Goal: Transaction & Acquisition: Purchase product/service

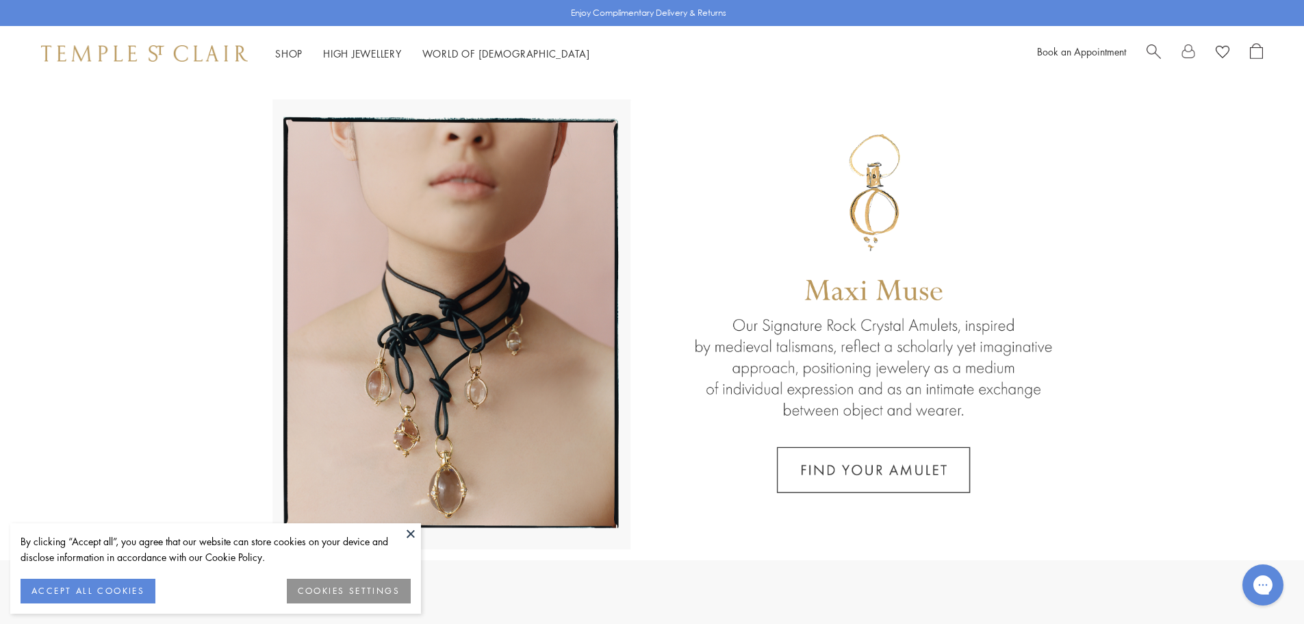
click at [409, 527] on button at bounding box center [410, 533] width 21 height 21
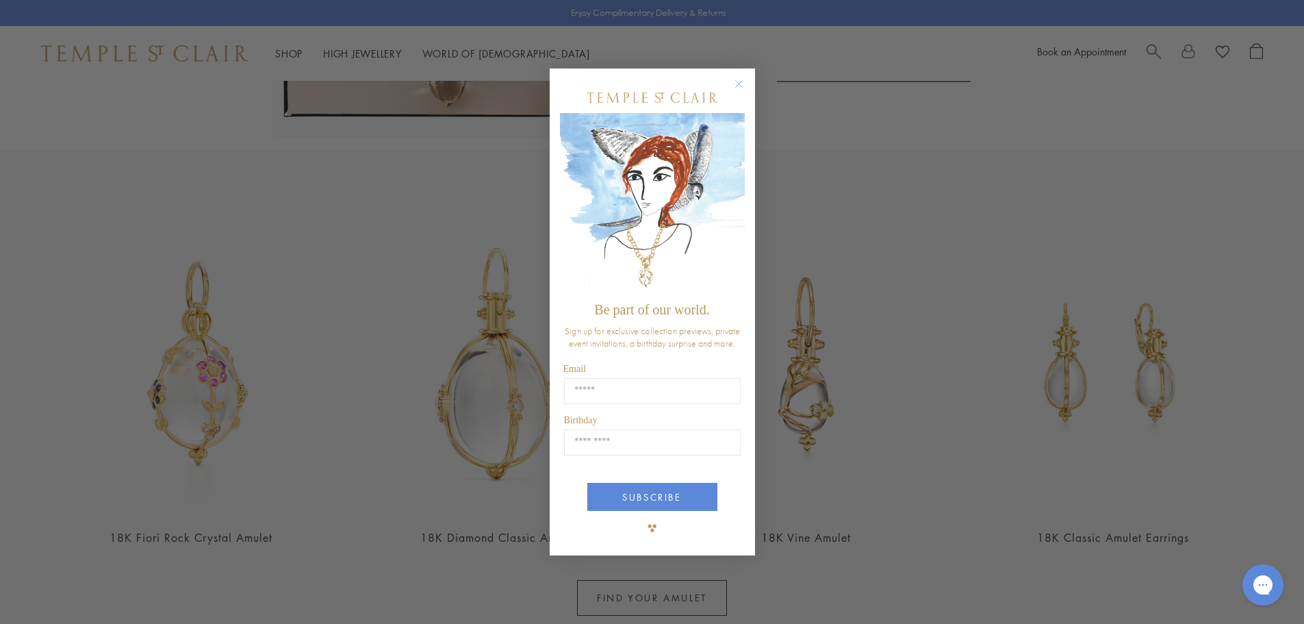
scroll to position [274, 0]
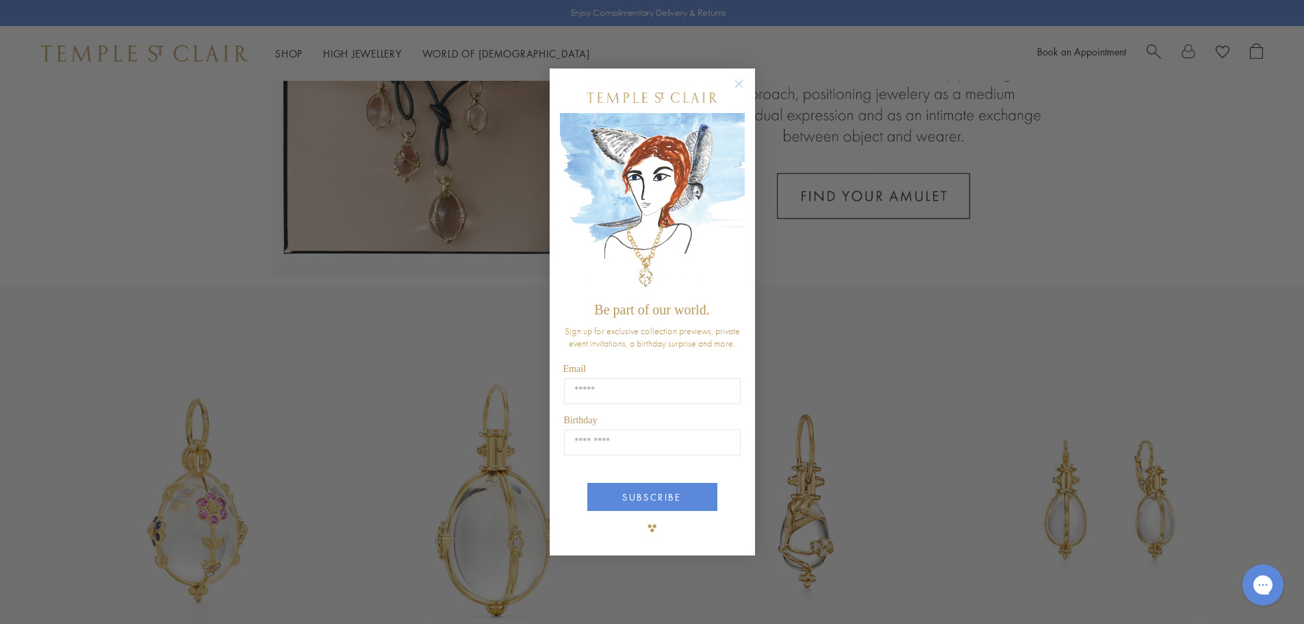
click at [744, 82] on circle "Close dialog" at bounding box center [738, 83] width 16 height 16
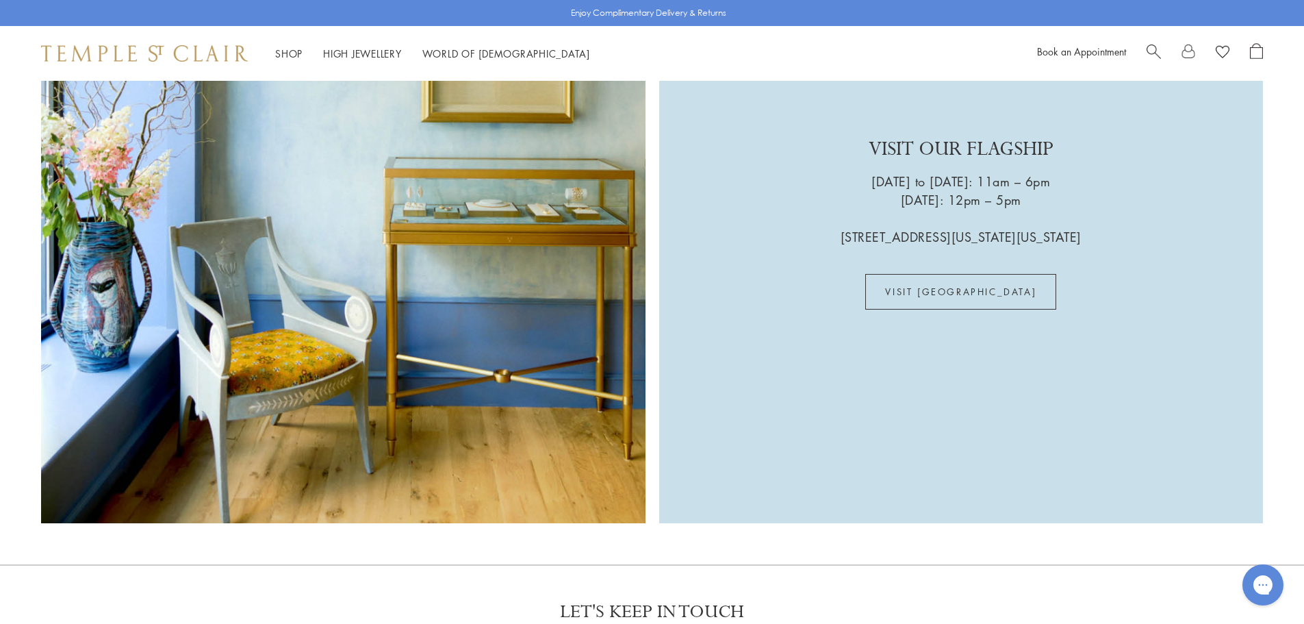
scroll to position [2831, 0]
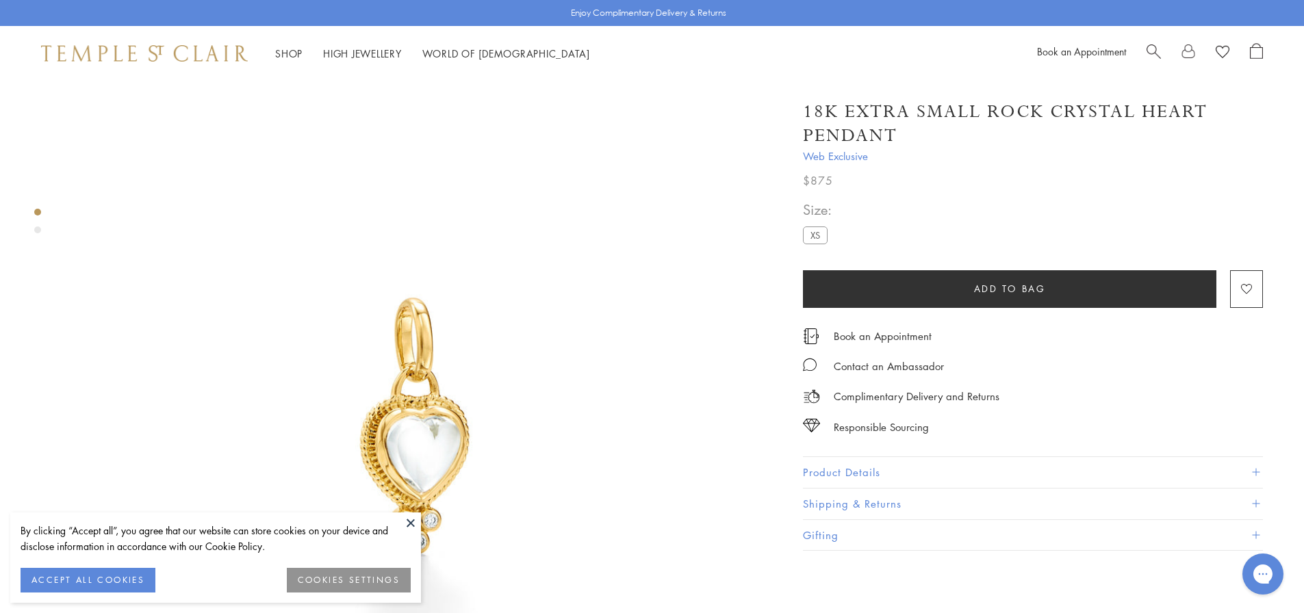
click at [407, 522] on button at bounding box center [410, 523] width 21 height 21
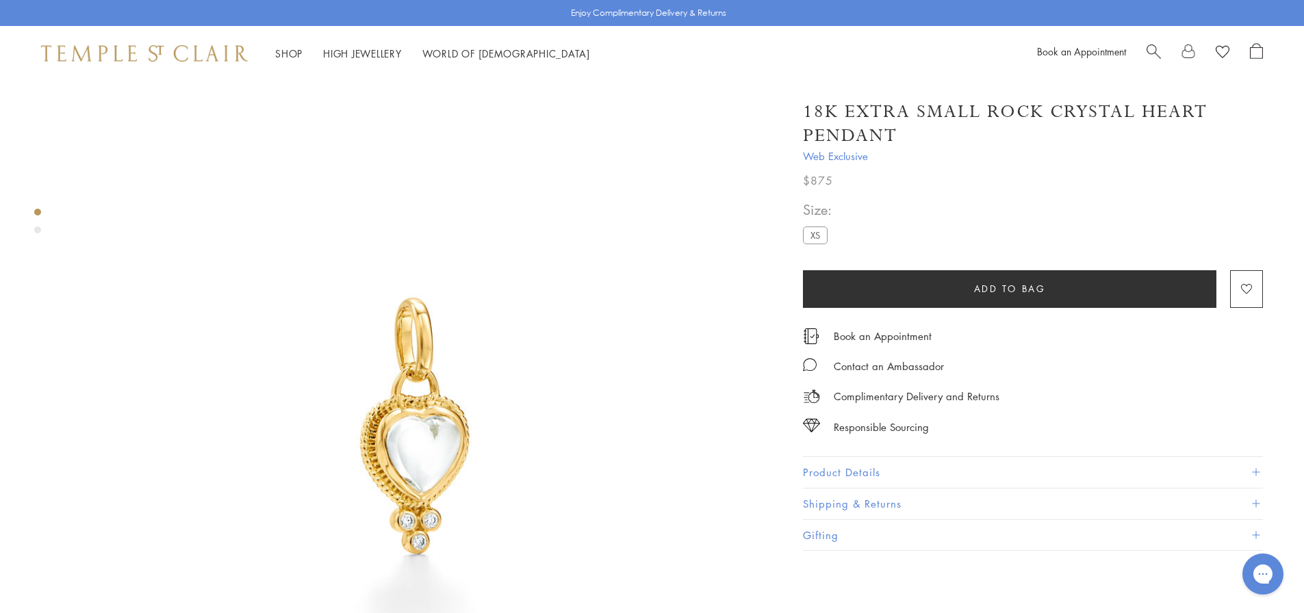
click at [872, 470] on button "Product Details" at bounding box center [1033, 472] width 460 height 31
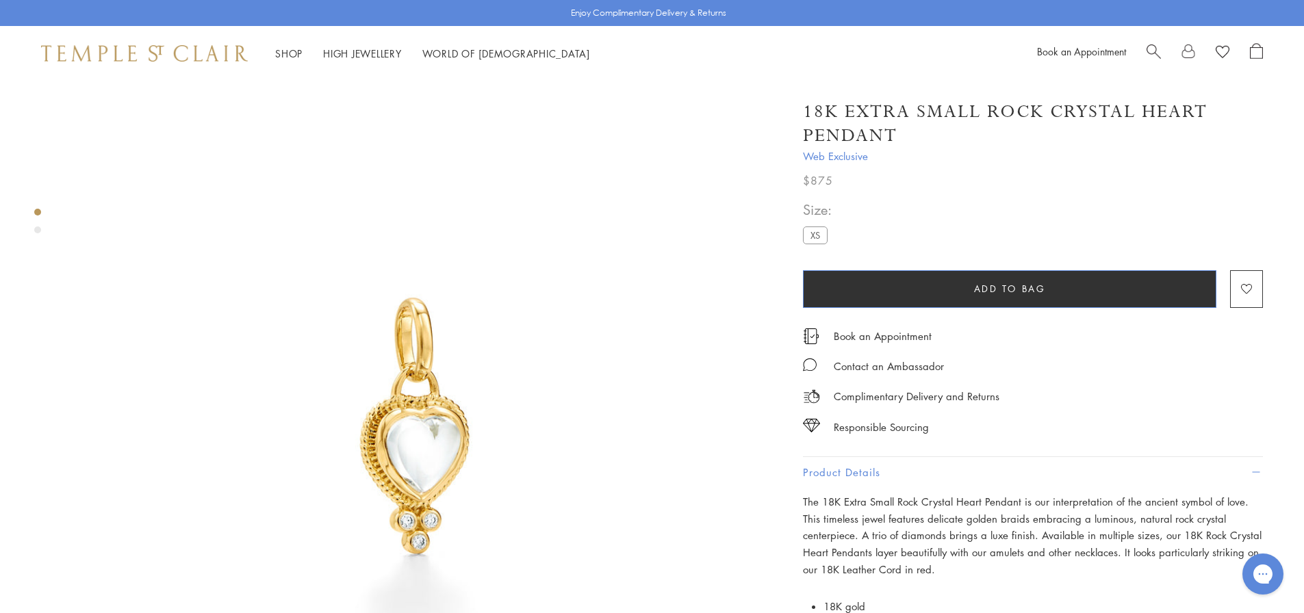
click at [1021, 283] on span "Add to bag" at bounding box center [1010, 288] width 72 height 15
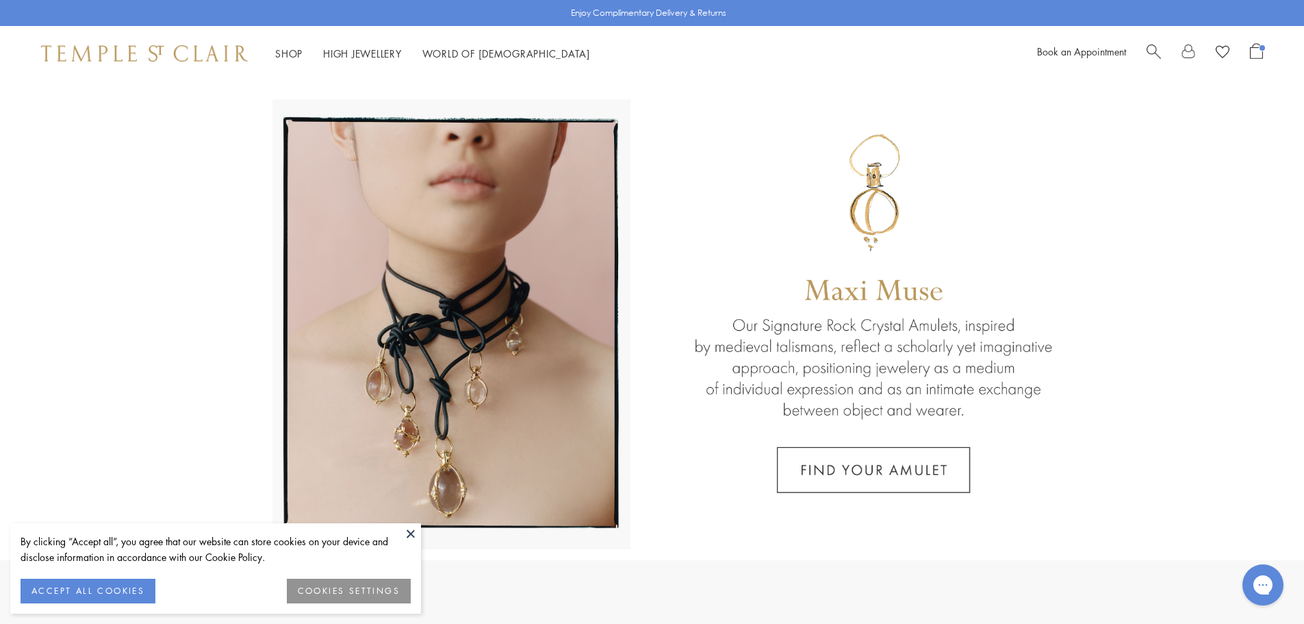
click at [1151, 47] on span "Search" at bounding box center [1154, 50] width 14 height 14
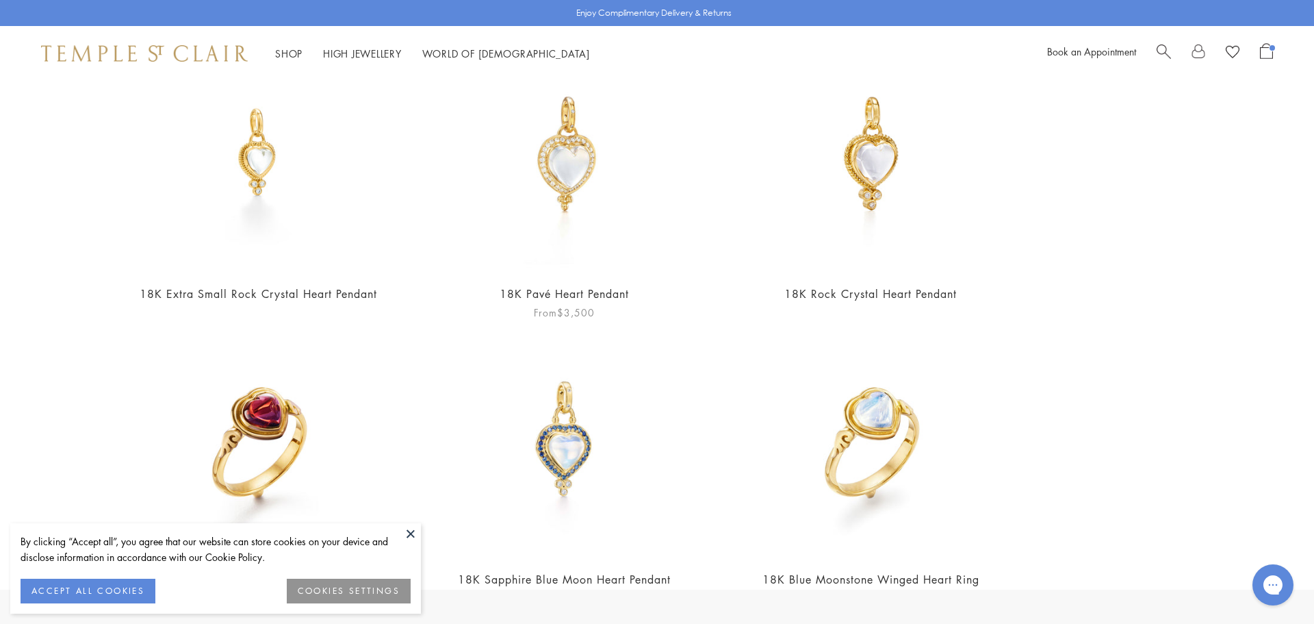
scroll to position [137, 0]
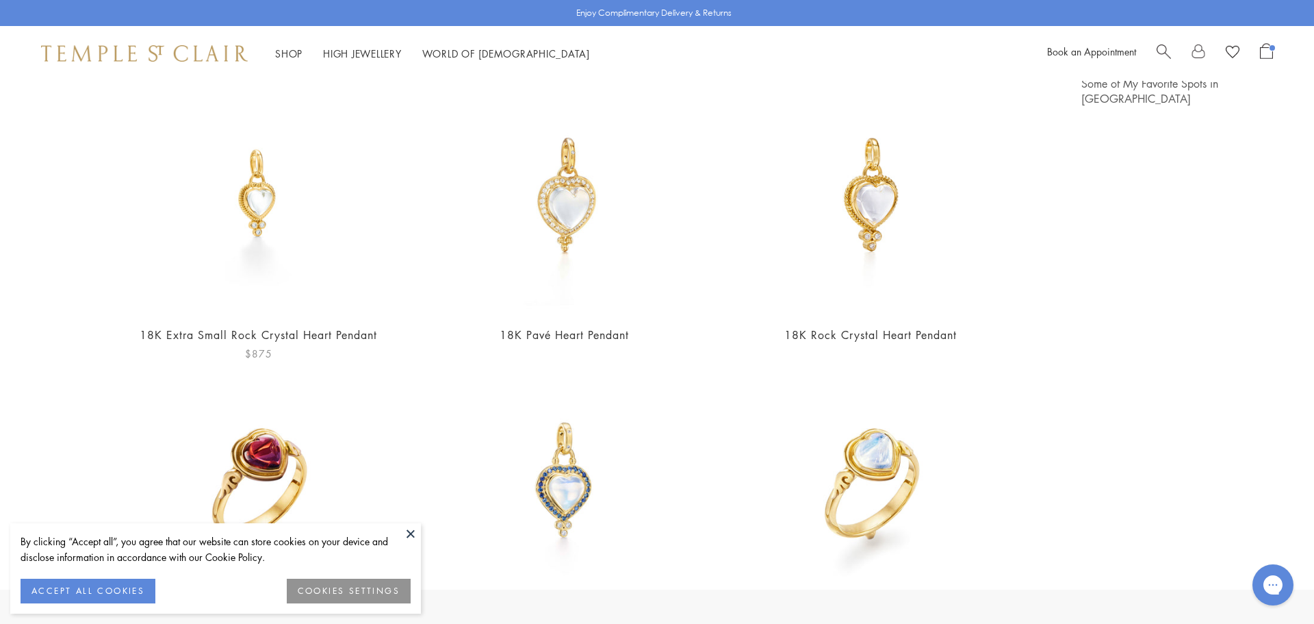
type input "*****"
click at [268, 197] on img at bounding box center [259, 195] width 238 height 238
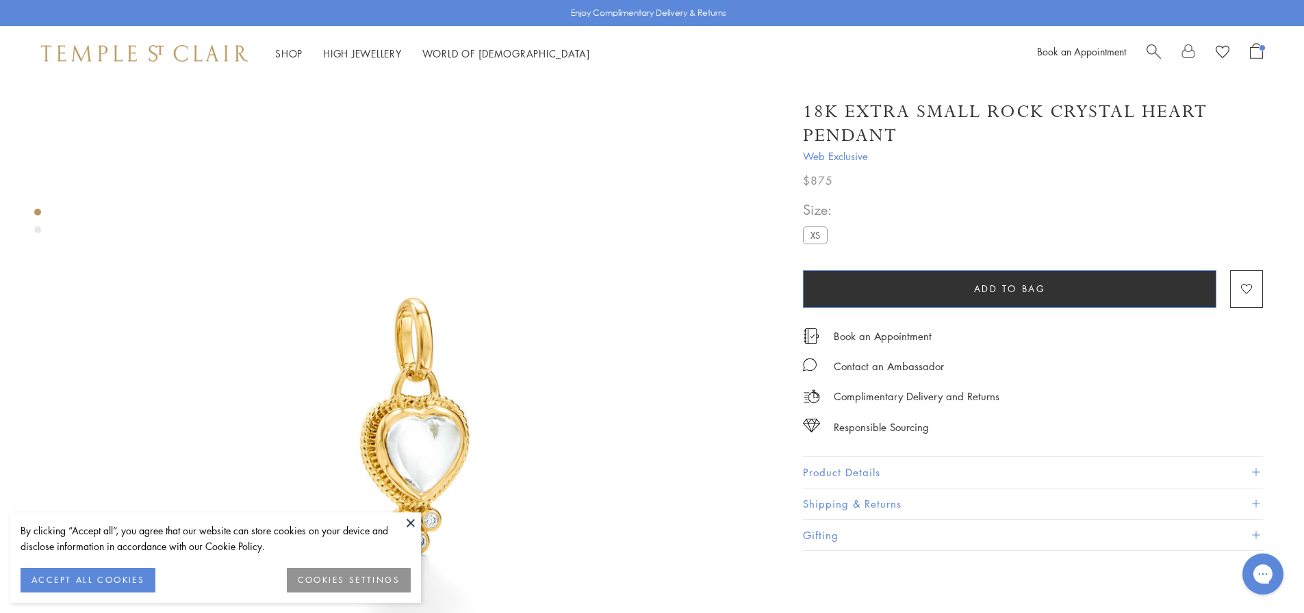
scroll to position [68, 0]
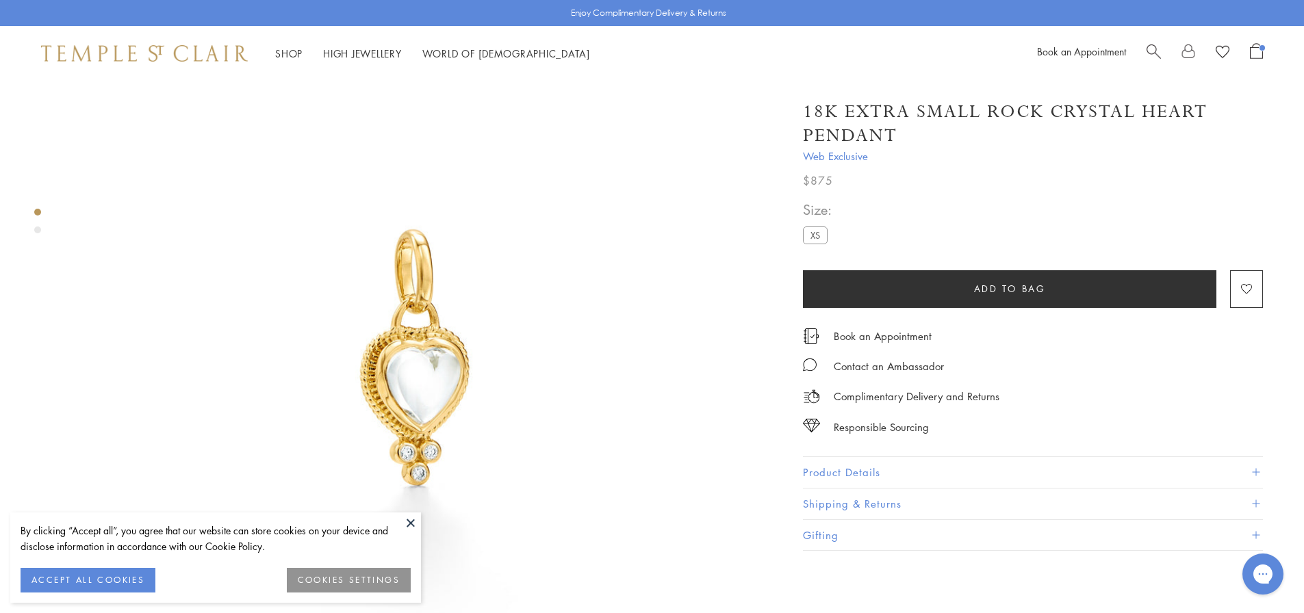
click at [865, 465] on button "Product Details" at bounding box center [1033, 472] width 460 height 31
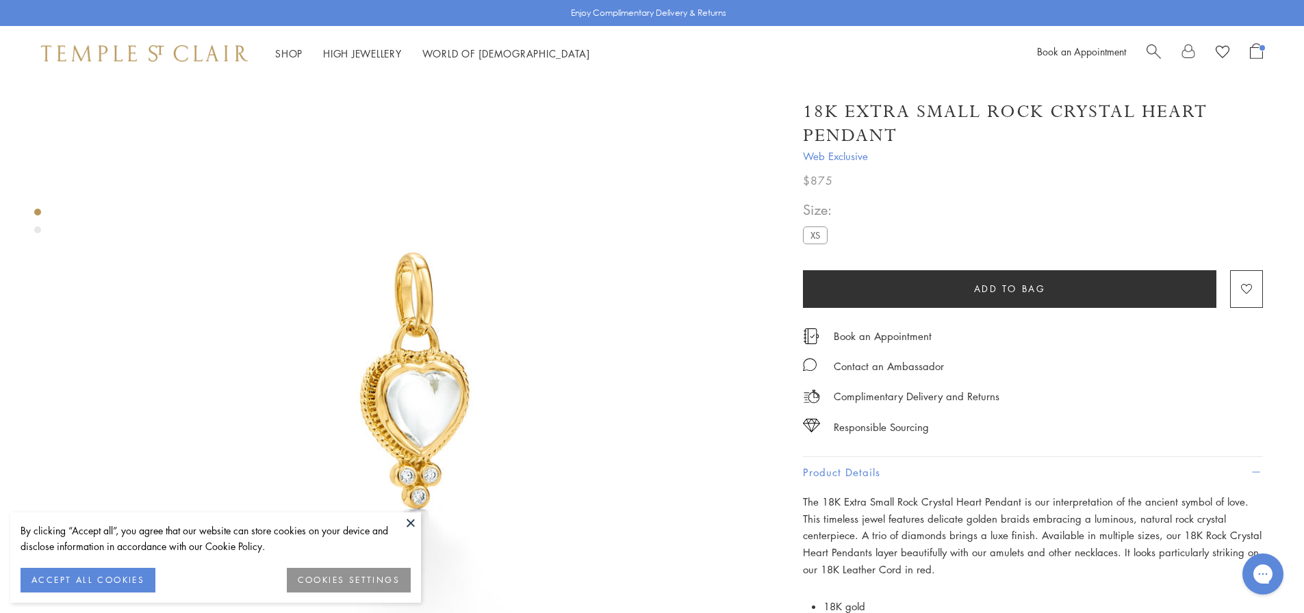
scroll to position [0, 0]
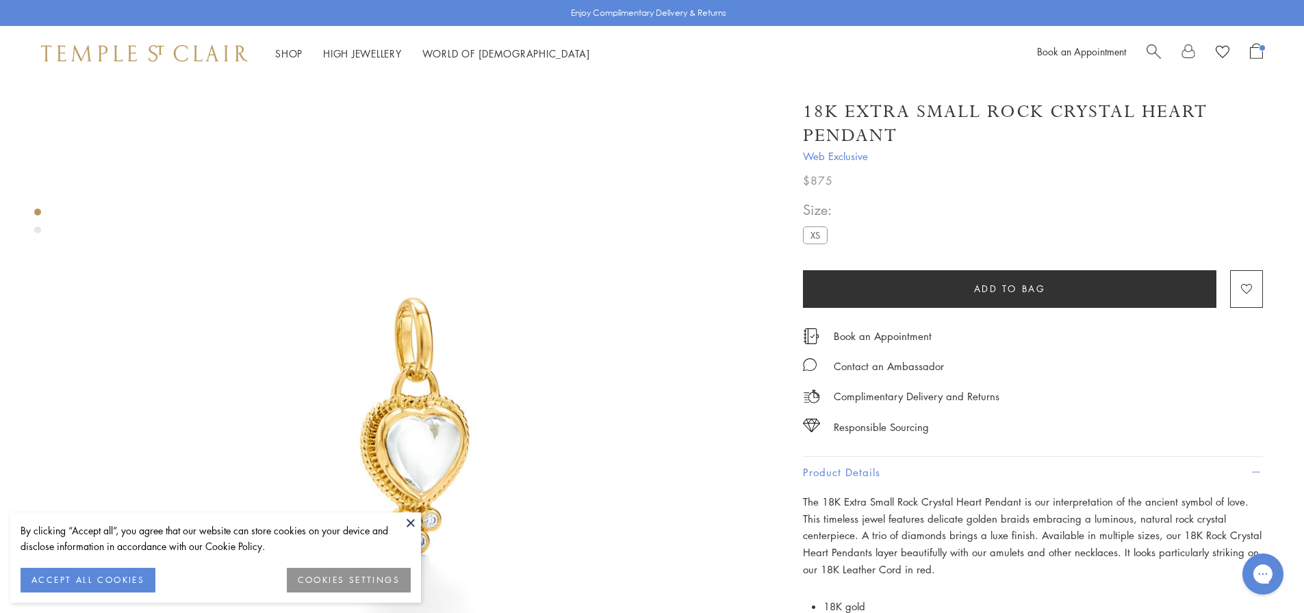
drag, startPoint x: 808, startPoint y: 107, endPoint x: 1036, endPoint y: 145, distance: 231.0
click at [1036, 145] on h1 "18K Extra Small Rock Crystal Heart Pendant" at bounding box center [1033, 124] width 460 height 48
